Goal: Leave review/rating

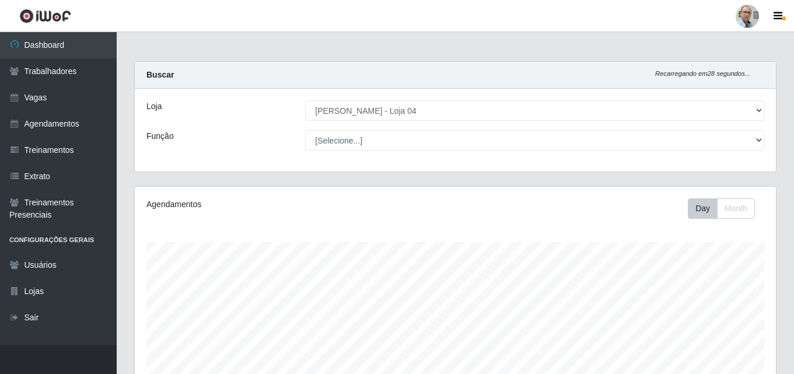
select select "251"
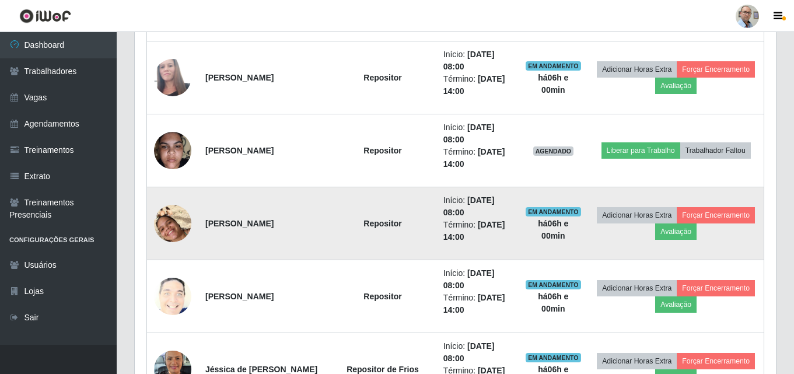
scroll to position [310, 0]
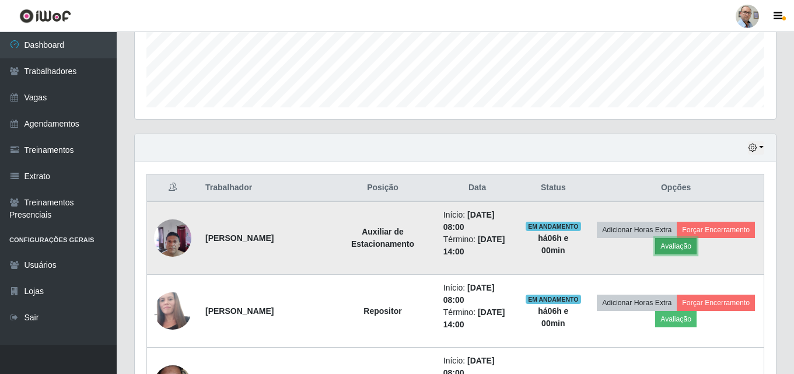
click at [697, 246] on button "Avaliação" at bounding box center [675, 246] width 41 height 16
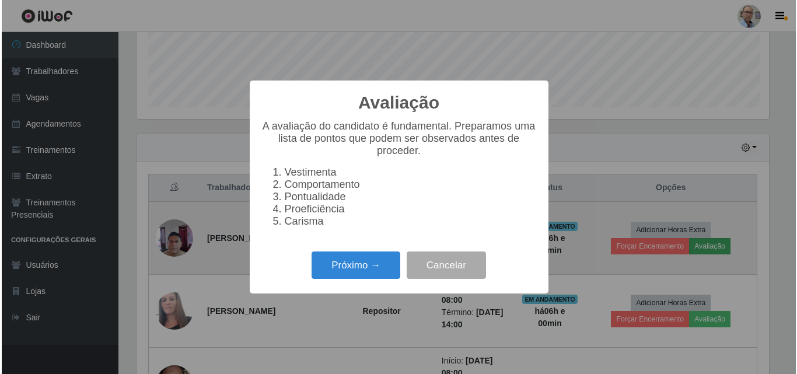
scroll to position [242, 636]
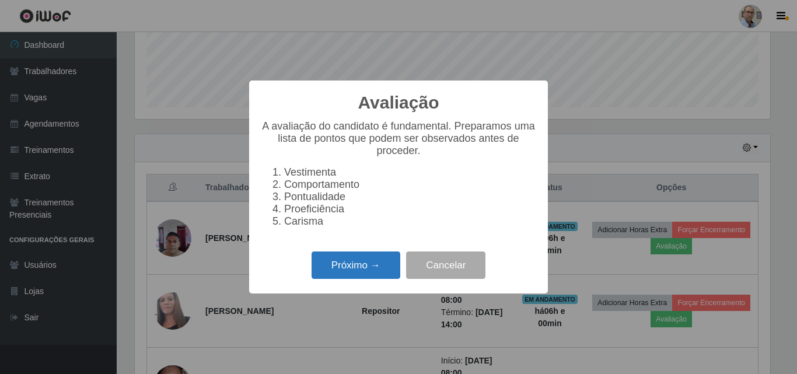
click at [362, 275] on button "Próximo →" at bounding box center [356, 265] width 89 height 27
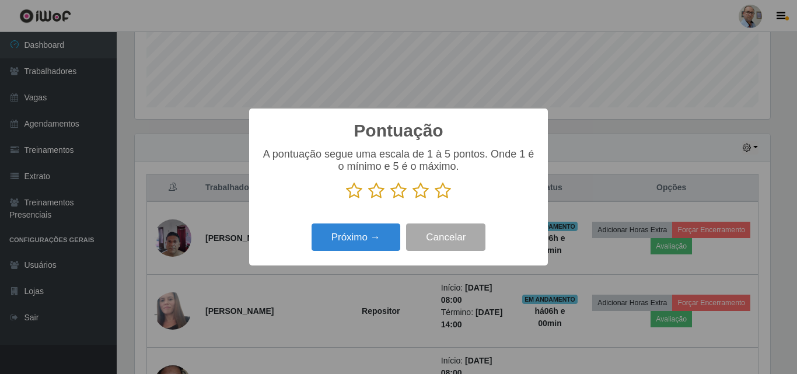
scroll to position [583419, 583025]
click at [439, 186] on icon at bounding box center [443, 191] width 16 height 18
click at [435, 200] on input "radio" at bounding box center [435, 200] width 0 height 0
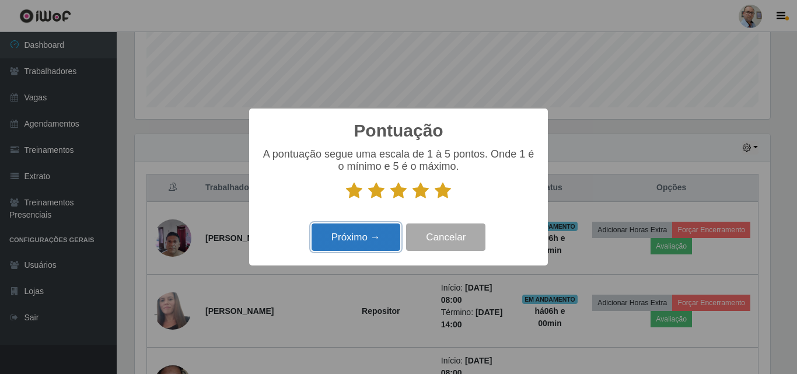
click at [375, 238] on button "Próximo →" at bounding box center [356, 237] width 89 height 27
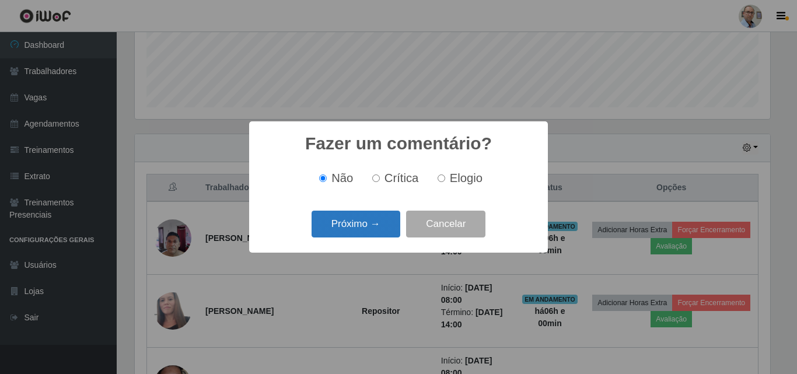
click at [380, 224] on button "Próximo →" at bounding box center [356, 224] width 89 height 27
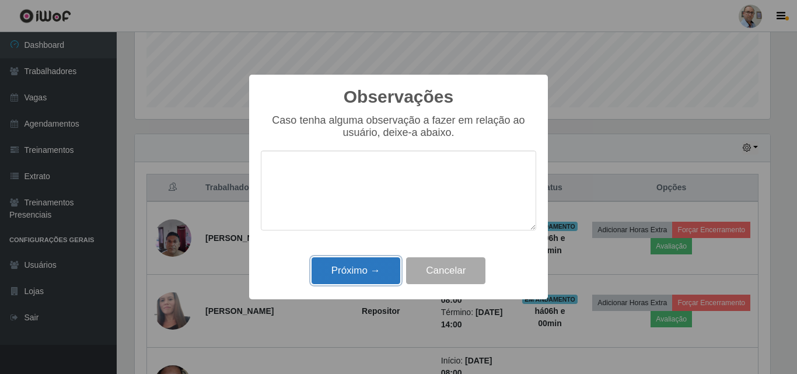
click at [375, 275] on button "Próximo →" at bounding box center [356, 270] width 89 height 27
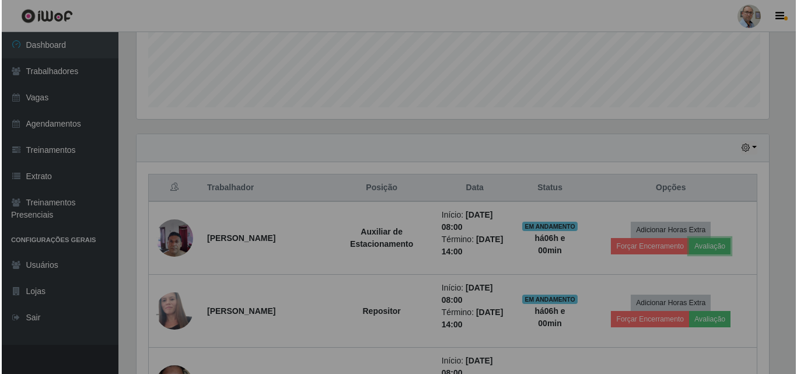
scroll to position [242, 641]
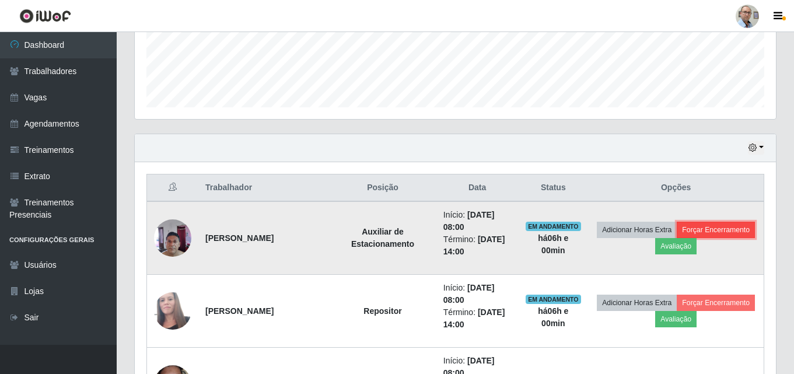
click at [677, 238] on button "Forçar Encerramento" at bounding box center [716, 230] width 78 height 16
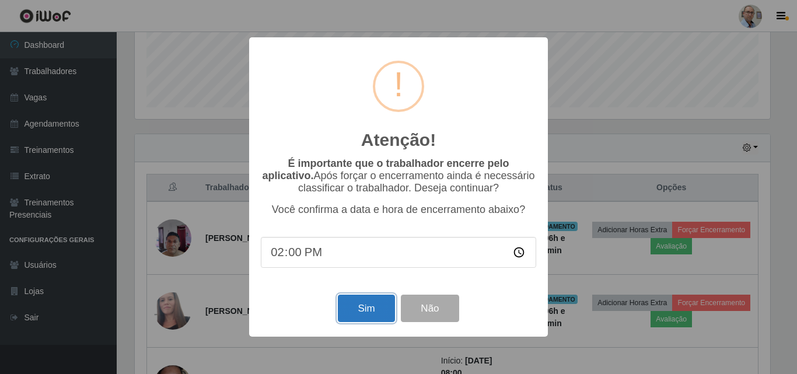
click at [369, 308] on button "Sim" at bounding box center [366, 308] width 57 height 27
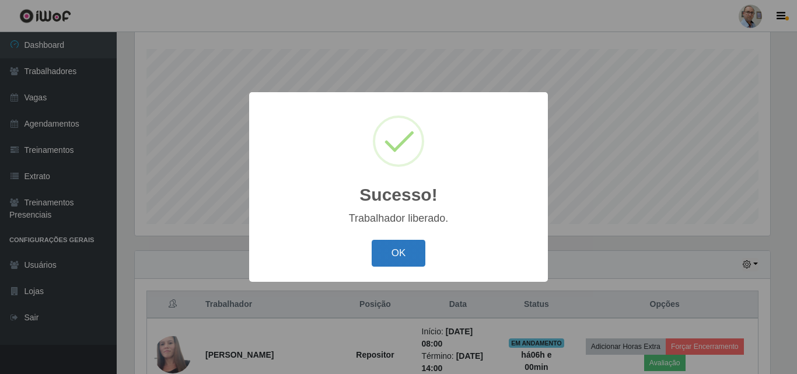
click at [383, 254] on button "OK" at bounding box center [399, 253] width 54 height 27
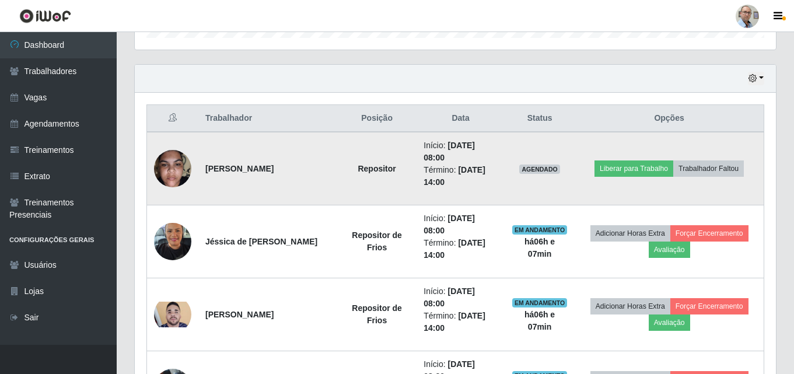
scroll to position [427, 0]
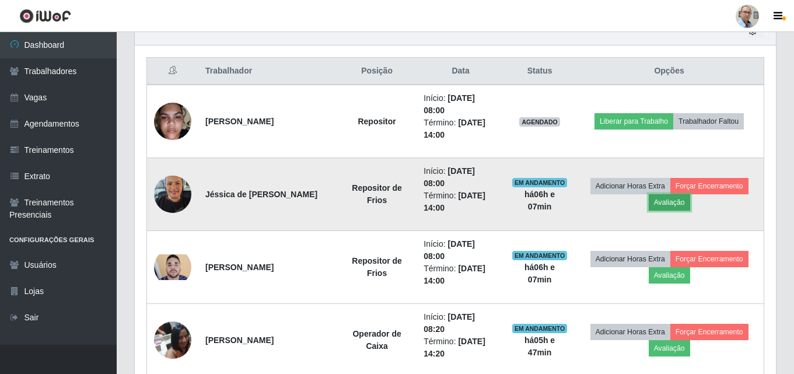
click at [683, 201] on button "Avaliação" at bounding box center [669, 202] width 41 height 16
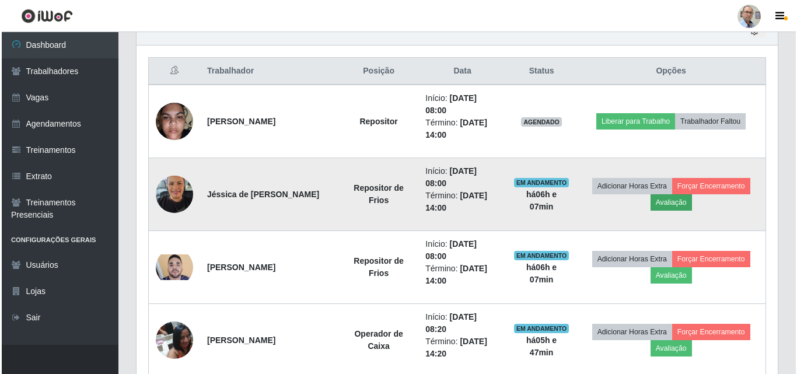
scroll to position [242, 636]
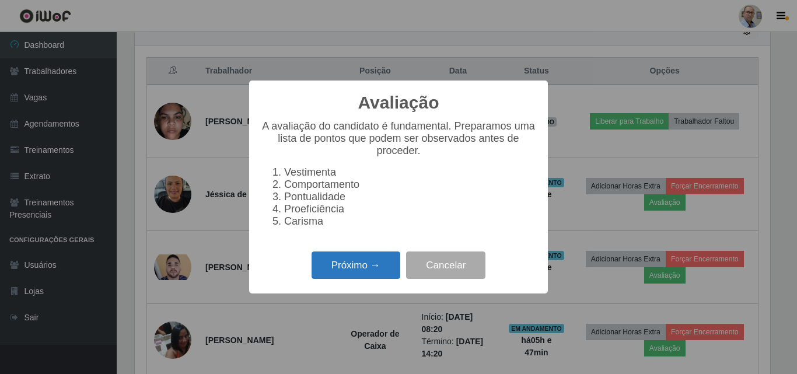
click at [338, 278] on button "Próximo →" at bounding box center [356, 265] width 89 height 27
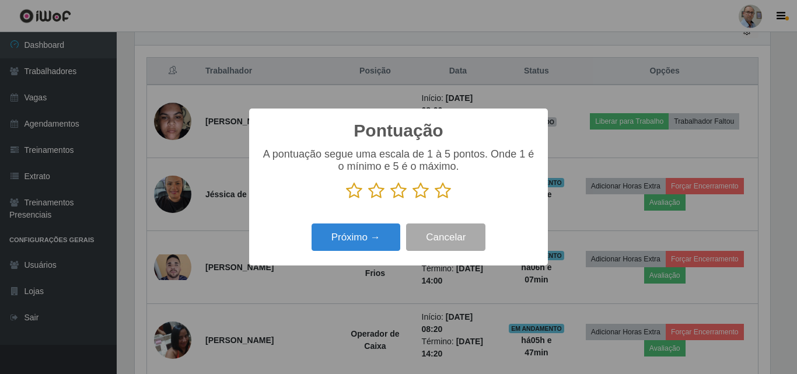
scroll to position [583419, 583025]
click at [447, 193] on icon at bounding box center [443, 191] width 16 height 18
click at [435, 200] on input "radio" at bounding box center [435, 200] width 0 height 0
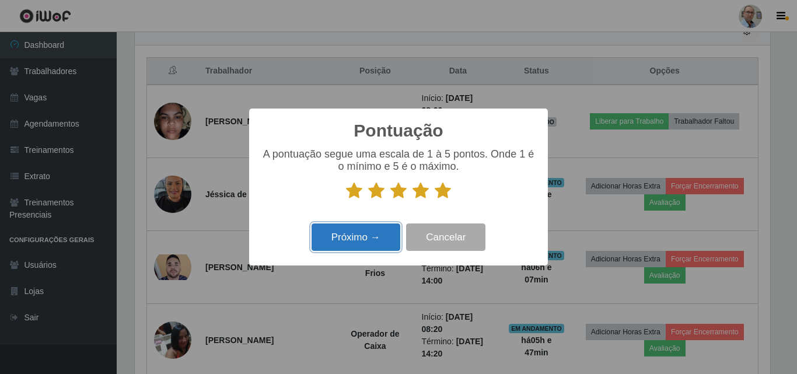
click at [360, 239] on button "Próximo →" at bounding box center [356, 237] width 89 height 27
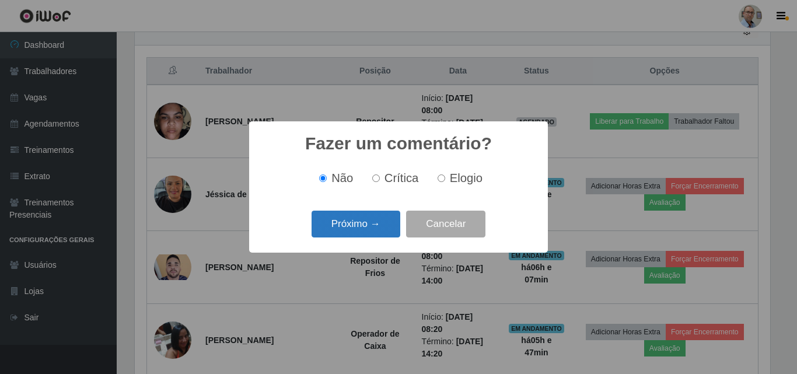
click at [360, 218] on button "Próximo →" at bounding box center [356, 224] width 89 height 27
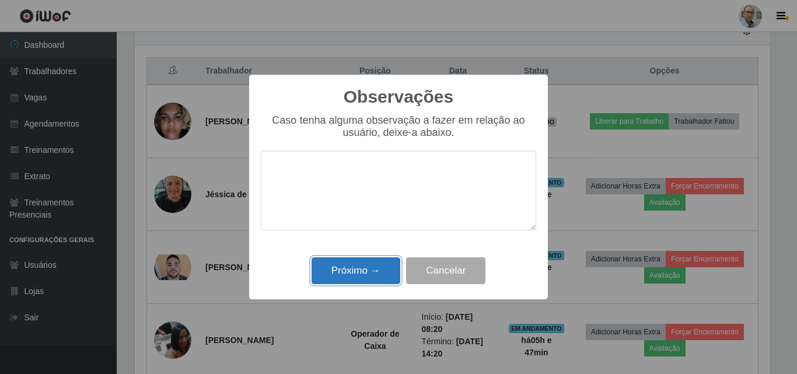
click at [340, 276] on button "Próximo →" at bounding box center [356, 270] width 89 height 27
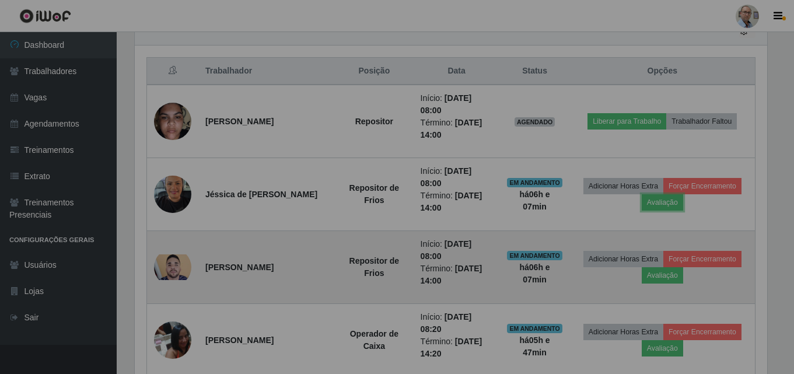
scroll to position [242, 641]
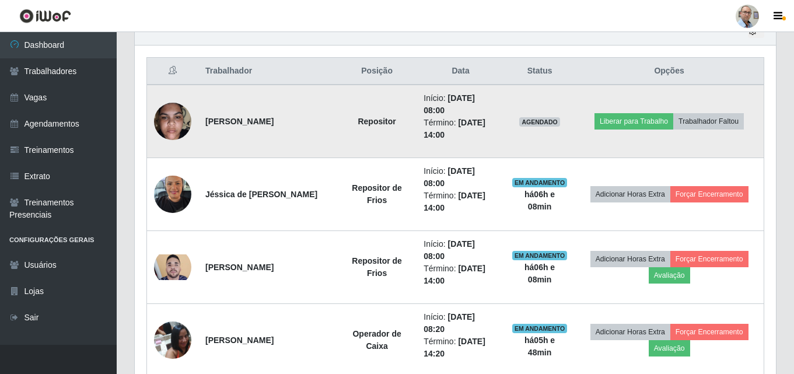
click at [176, 120] on img at bounding box center [172, 121] width 37 height 50
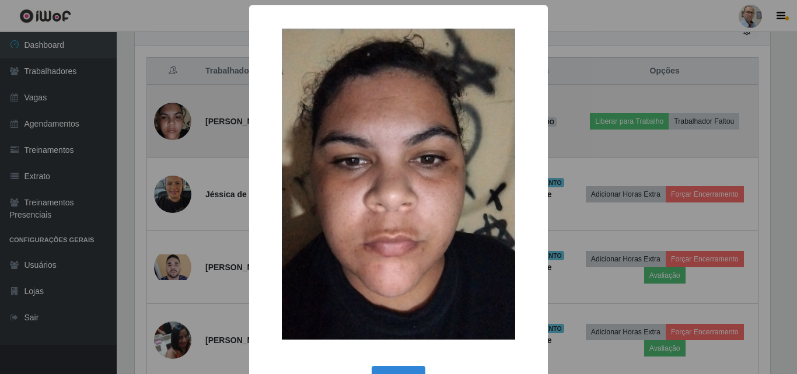
click at [176, 120] on div "× OK Cancel" at bounding box center [398, 187] width 797 height 374
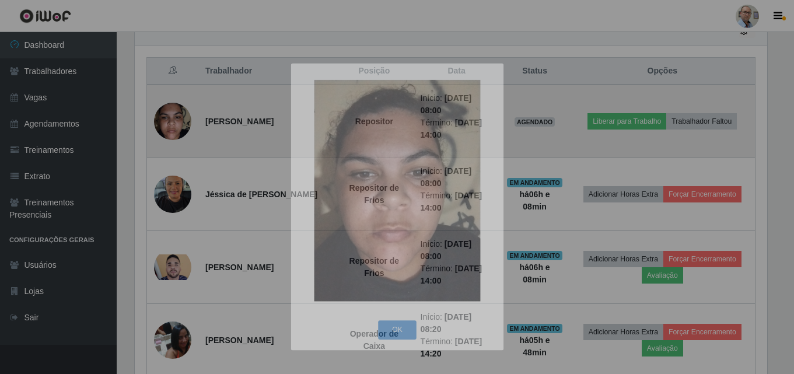
scroll to position [242, 641]
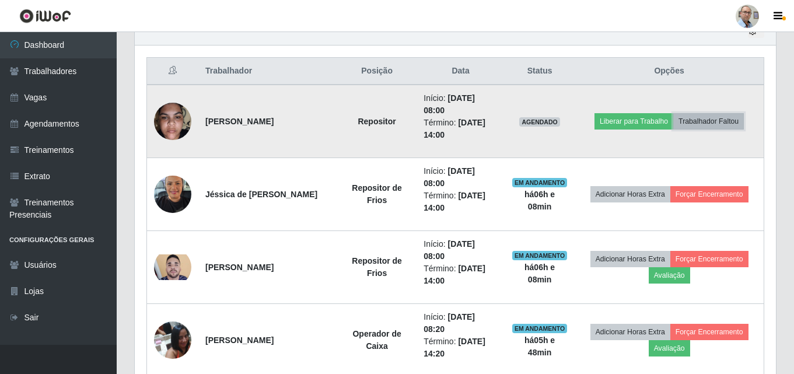
click at [712, 122] on button "Trabalhador Faltou" at bounding box center [709, 121] width 71 height 16
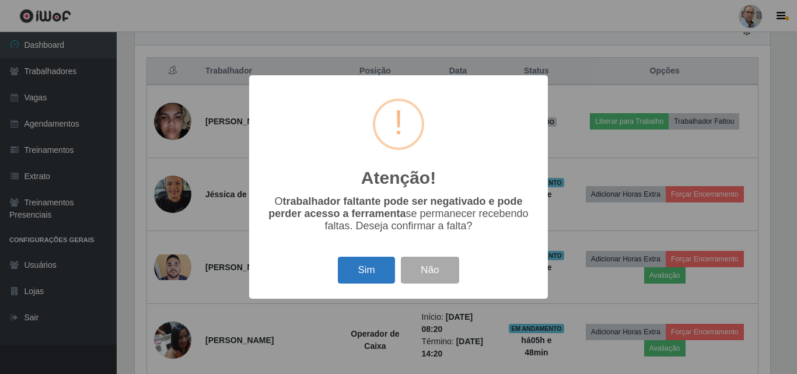
click at [353, 262] on button "Sim" at bounding box center [366, 270] width 57 height 27
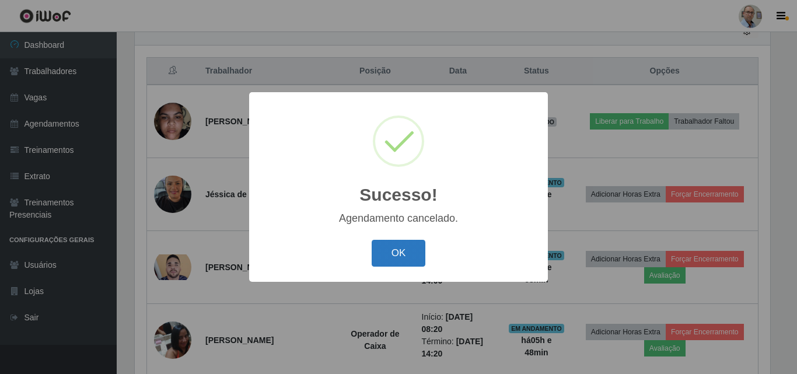
click at [389, 246] on button "OK" at bounding box center [399, 253] width 54 height 27
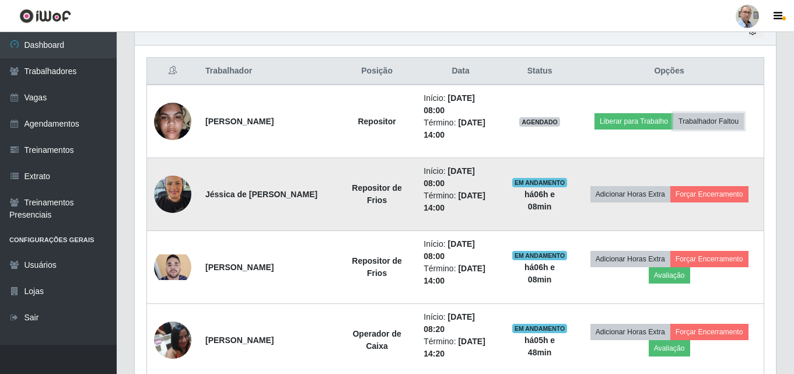
scroll to position [242, 641]
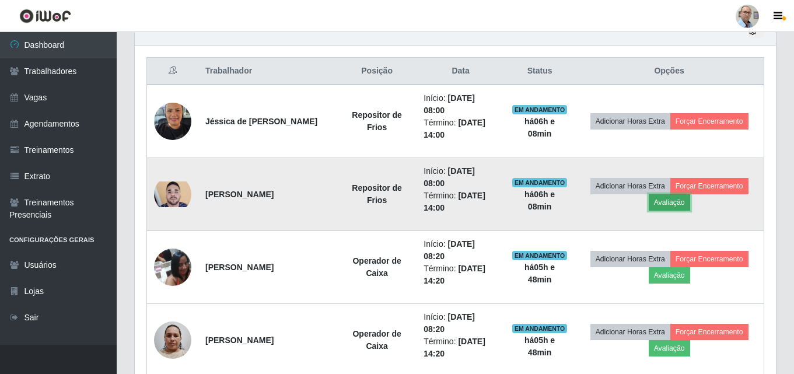
click at [682, 210] on button "Avaliação" at bounding box center [669, 202] width 41 height 16
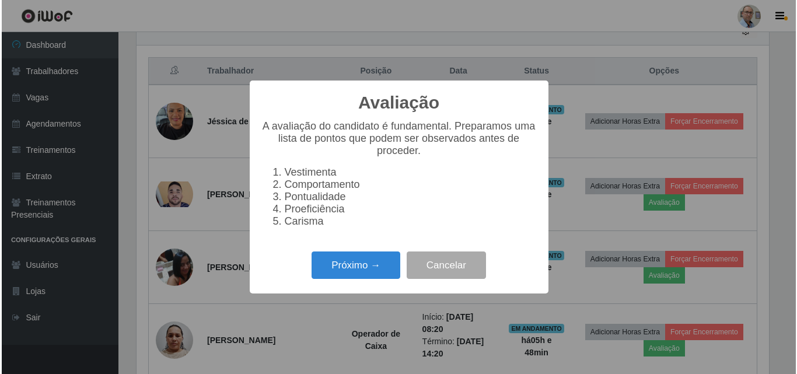
scroll to position [242, 636]
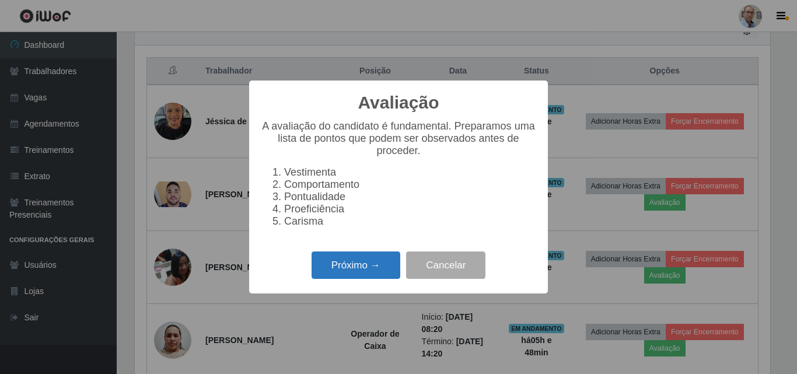
click at [382, 279] on button "Próximo →" at bounding box center [356, 265] width 89 height 27
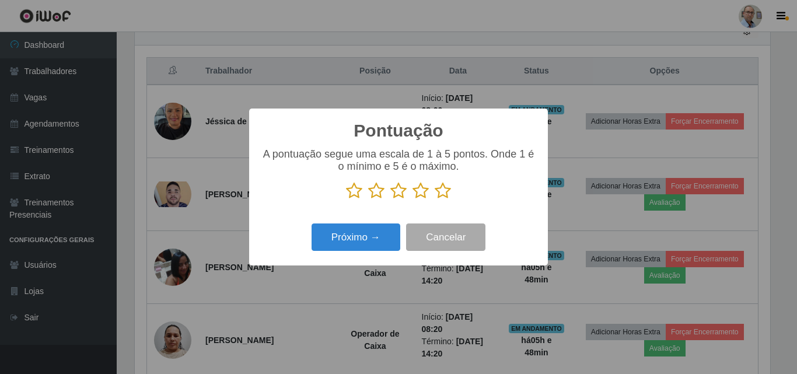
scroll to position [583419, 583025]
drag, startPoint x: 446, startPoint y: 193, endPoint x: 410, endPoint y: 216, distance: 42.8
click at [432, 203] on div "A pontuação segue uma escala de 1 à 5 pontos. Onde 1 é o mínimo e 5 é o máximo." at bounding box center [398, 178] width 275 height 61
drag, startPoint x: 441, startPoint y: 192, endPoint x: 380, endPoint y: 226, distance: 69.5
click at [435, 198] on icon at bounding box center [443, 191] width 16 height 18
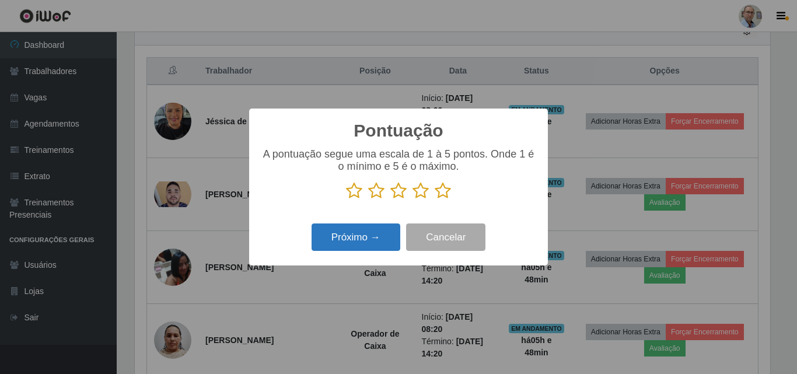
click at [435, 200] on input "radio" at bounding box center [435, 200] width 0 height 0
click at [368, 230] on button "Próximo →" at bounding box center [356, 237] width 89 height 27
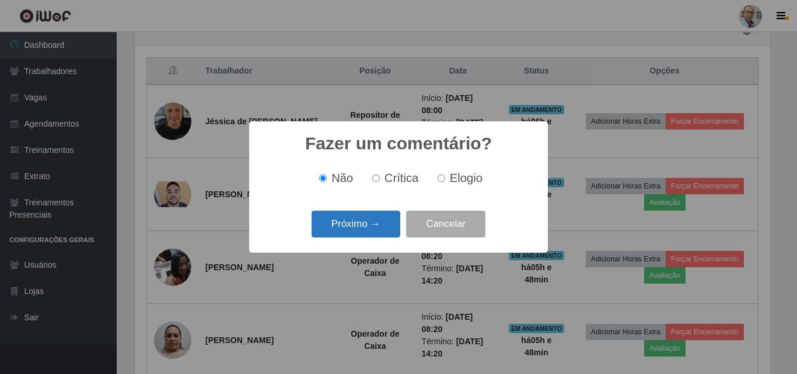
click at [364, 229] on button "Próximo →" at bounding box center [356, 224] width 89 height 27
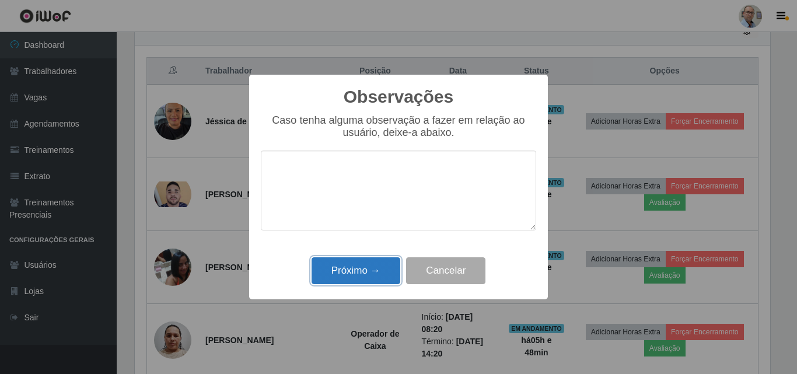
click at [372, 276] on button "Próximo →" at bounding box center [356, 270] width 89 height 27
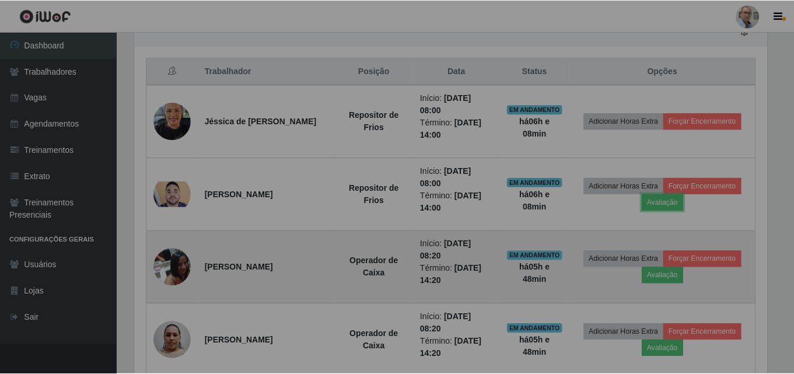
scroll to position [242, 641]
